Goal: Information Seeking & Learning: Understand process/instructions

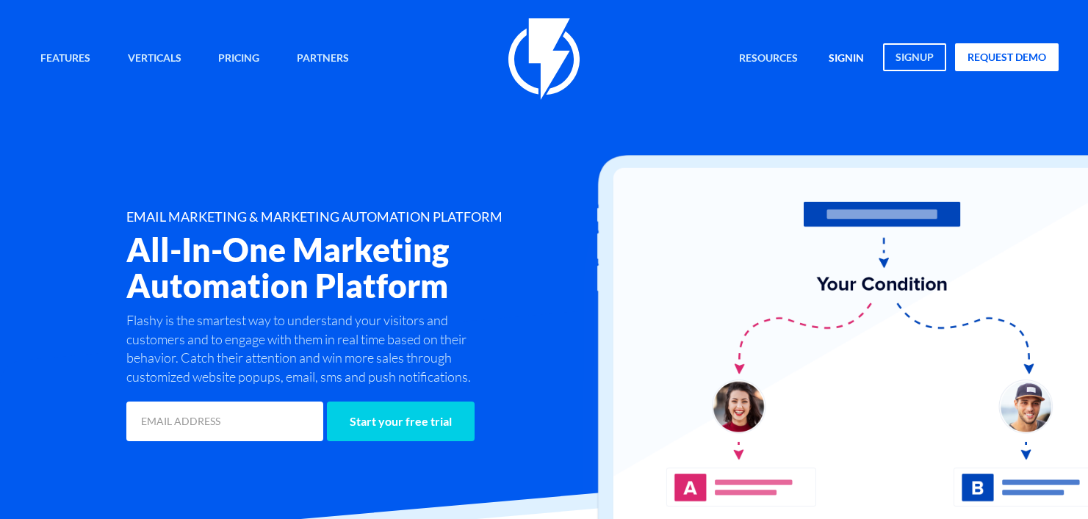
click at [849, 48] on link "signin" at bounding box center [846, 59] width 57 height 32
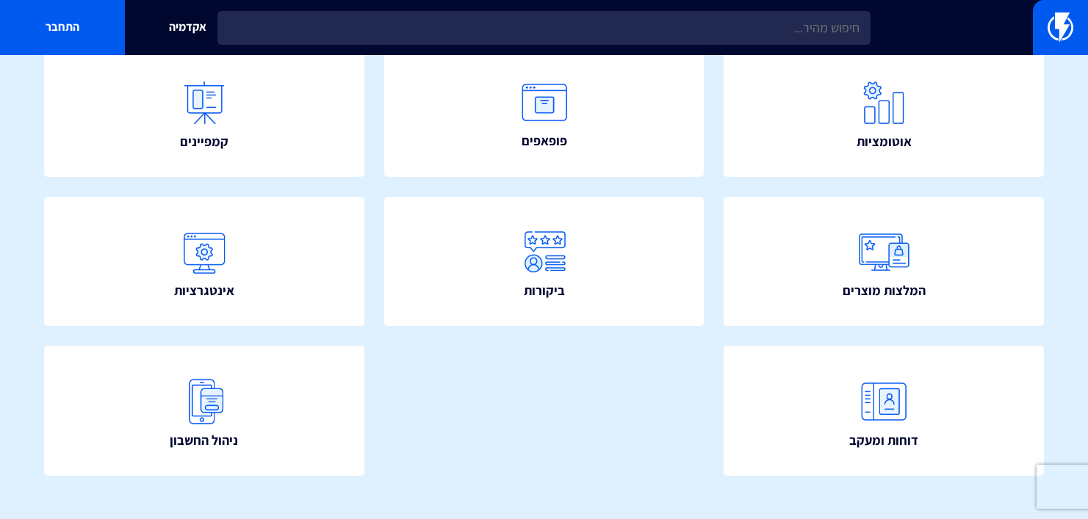
scroll to position [343, 0]
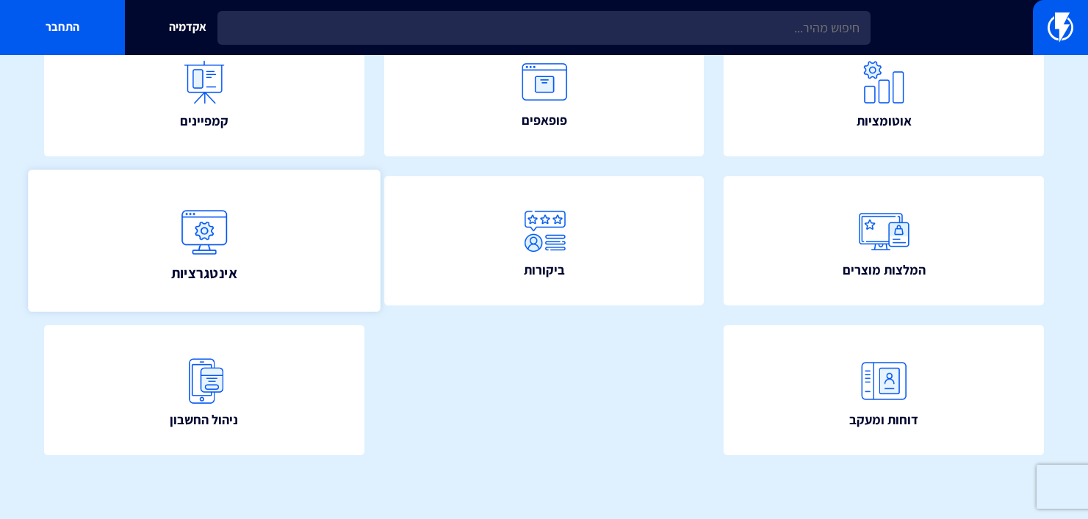
click at [309, 248] on link "אינטגרציות" at bounding box center [204, 241] width 352 height 143
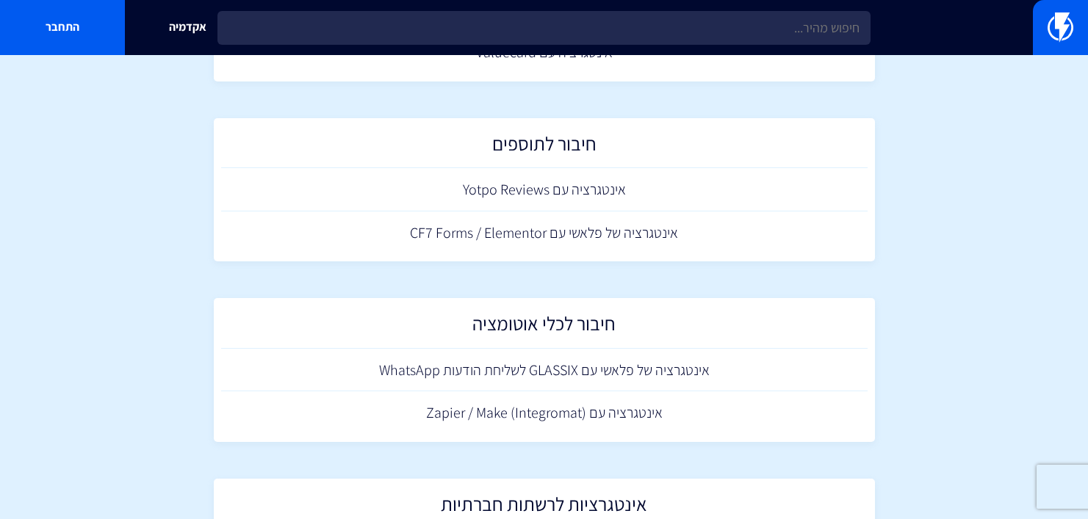
scroll to position [1433, 0]
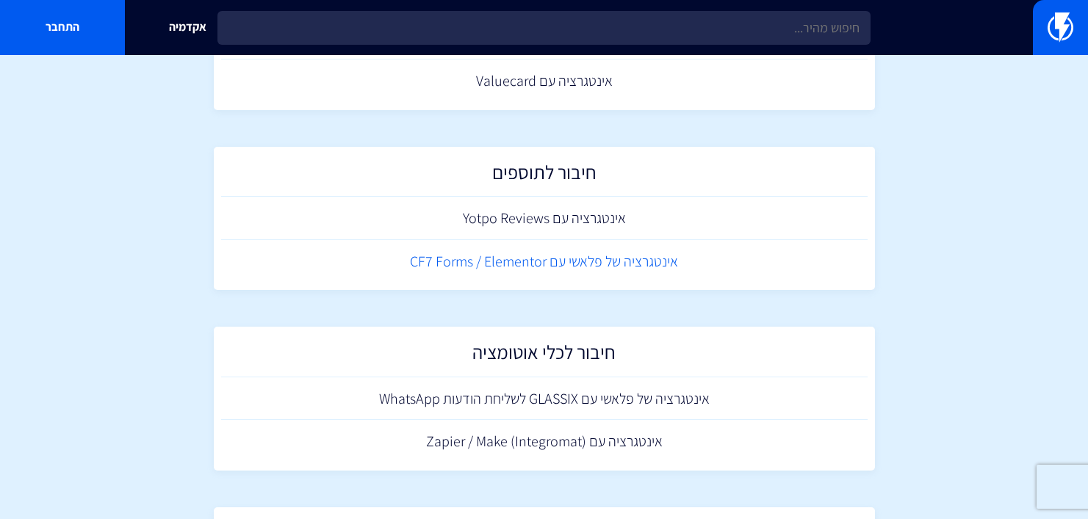
click at [545, 253] on link "אינטגרציה של פלאשי עם CF7 Forms / Elementor" at bounding box center [544, 261] width 646 height 43
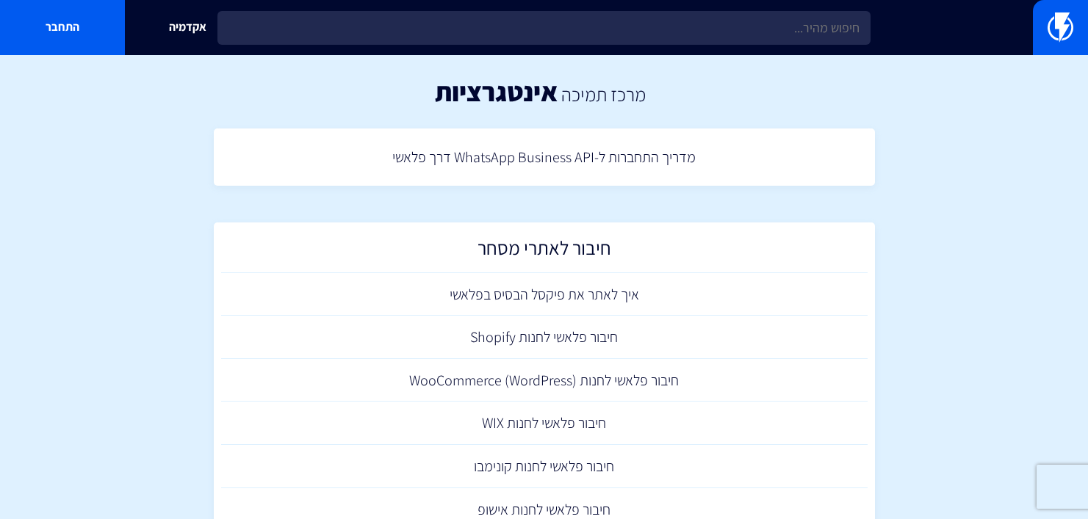
scroll to position [2121, 0]
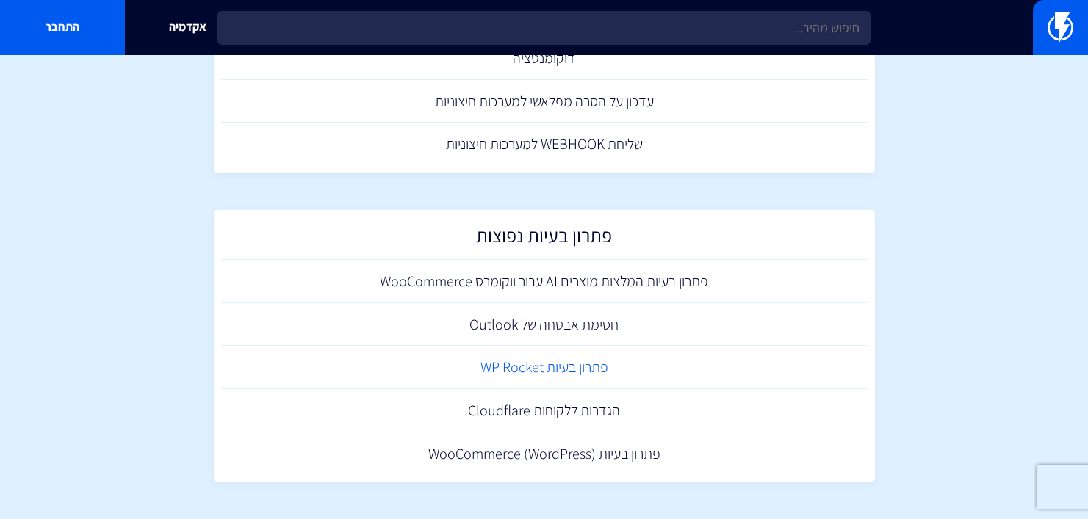
click at [513, 364] on link "פתרון בעיות WP Rocket" at bounding box center [544, 367] width 646 height 43
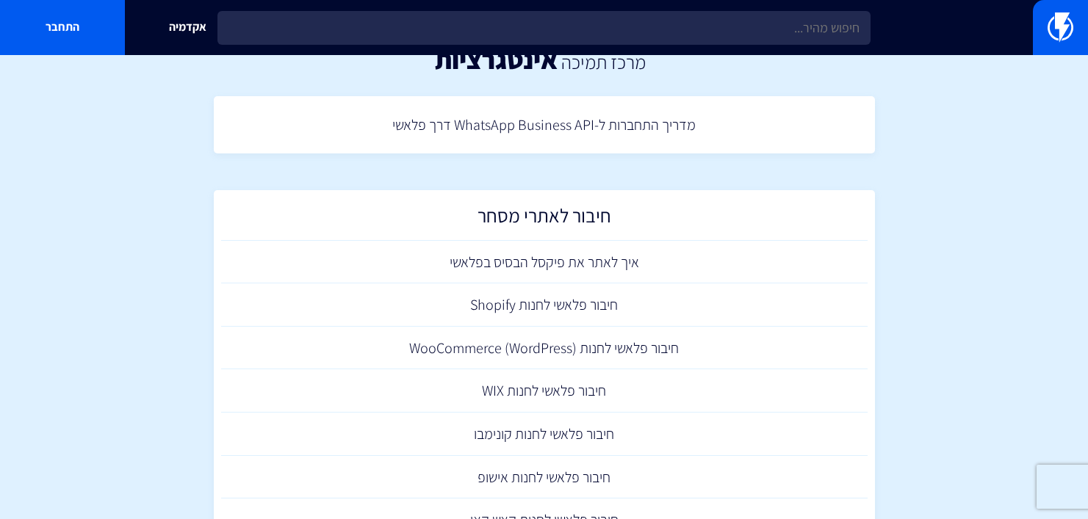
scroll to position [0, 0]
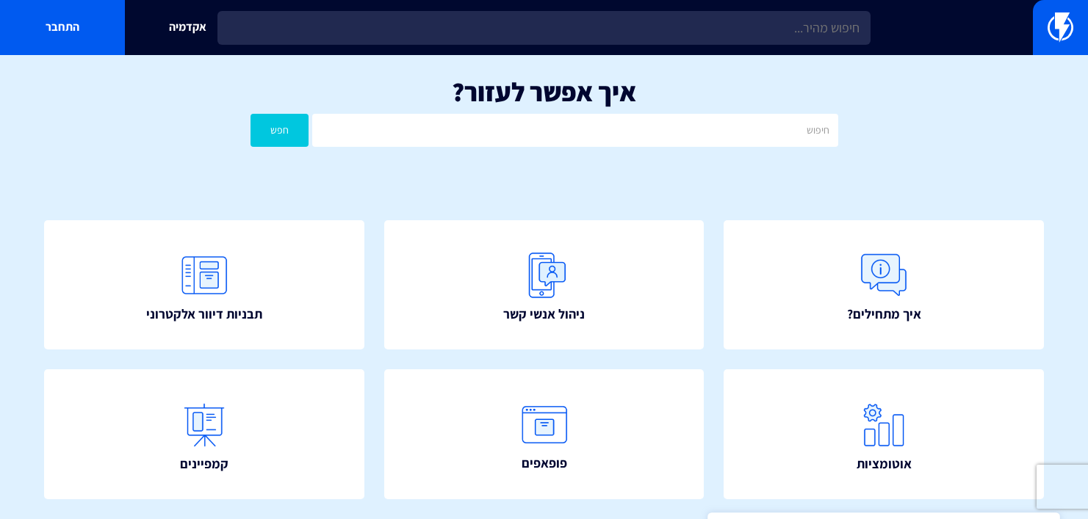
scroll to position [12, 0]
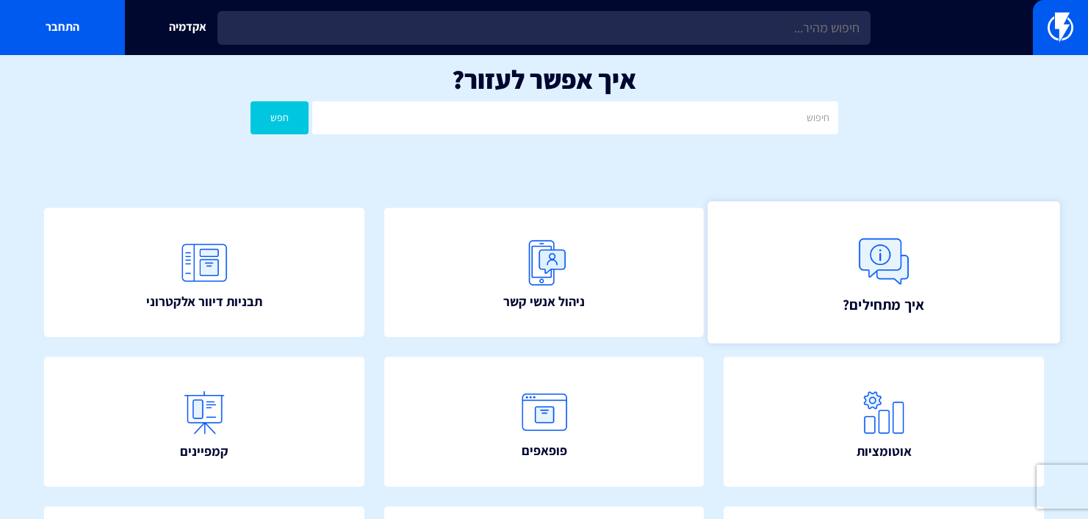
click at [803, 222] on link "איך מתחילים?" at bounding box center [884, 272] width 352 height 143
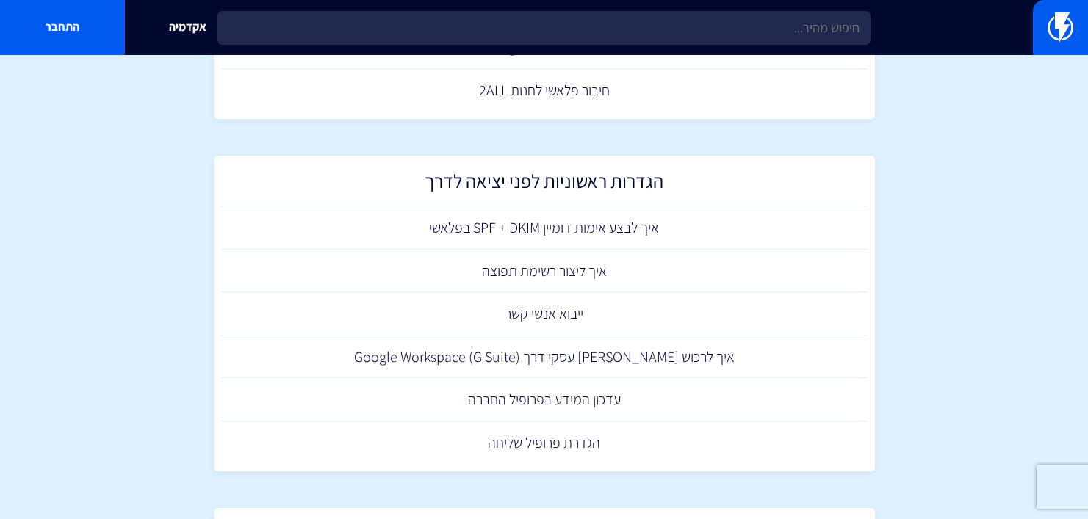
scroll to position [593, 0]
click at [630, 226] on link "איך לבצע אימות דומיין SPF + DKIM בפלאשי" at bounding box center [544, 226] width 646 height 43
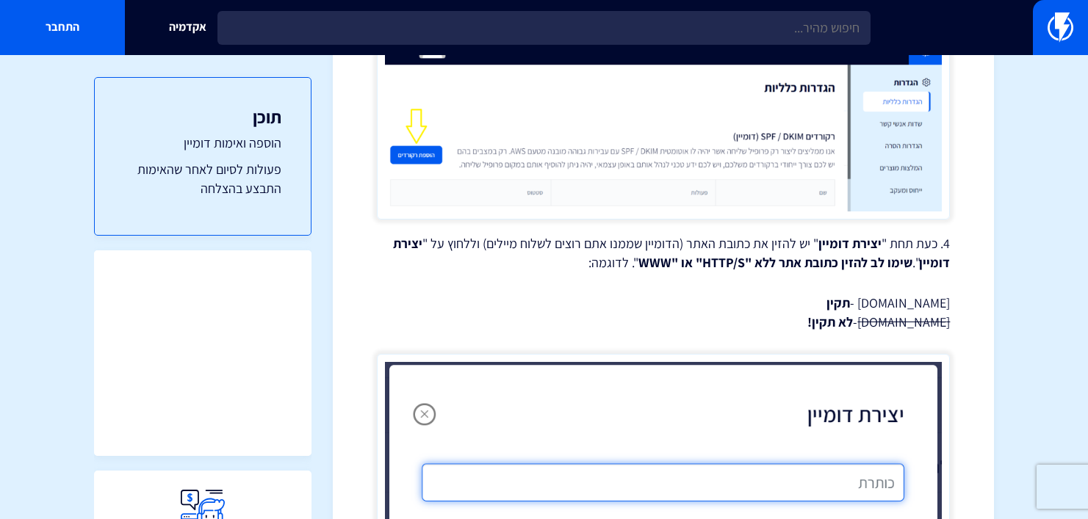
scroll to position [953, 0]
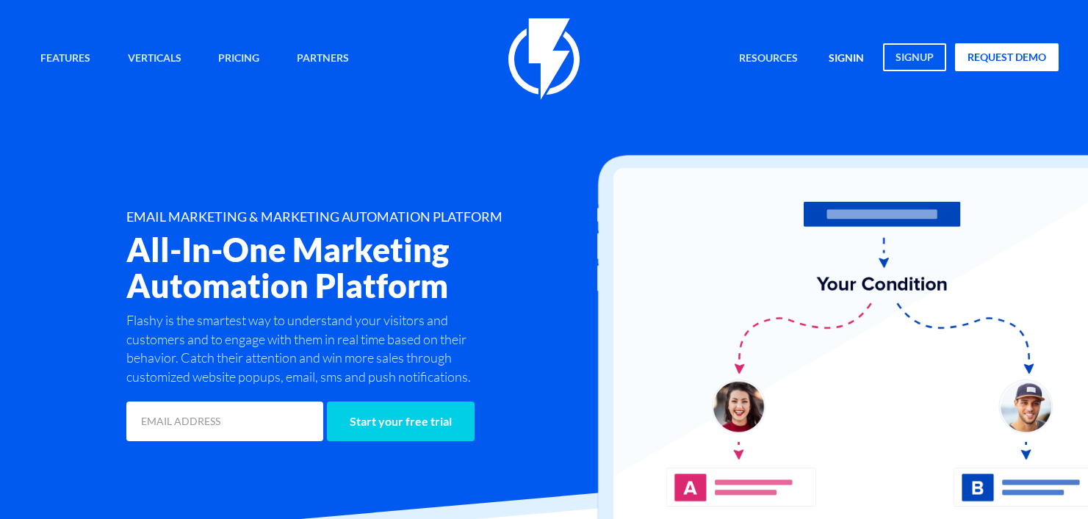
click at [851, 62] on link "signin" at bounding box center [846, 59] width 57 height 32
